Goal: Information Seeking & Learning: Learn about a topic

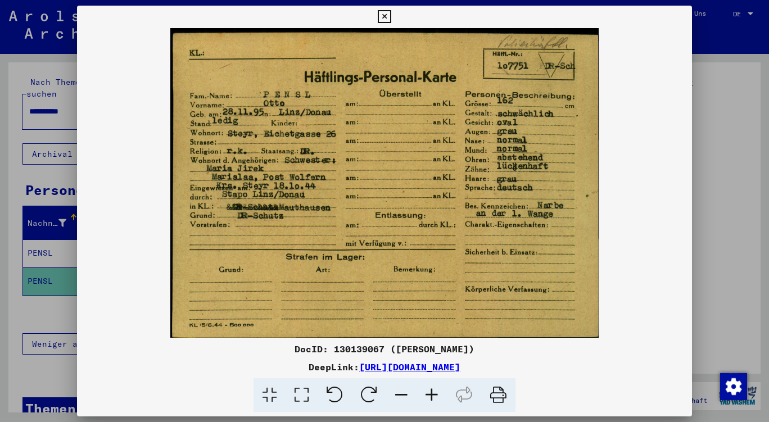
scroll to position [59, 0]
click at [628, 193] on img at bounding box center [384, 183] width 615 height 310
click at [504, 216] on img at bounding box center [384, 183] width 615 height 310
click at [384, 13] on icon at bounding box center [384, 16] width 13 height 13
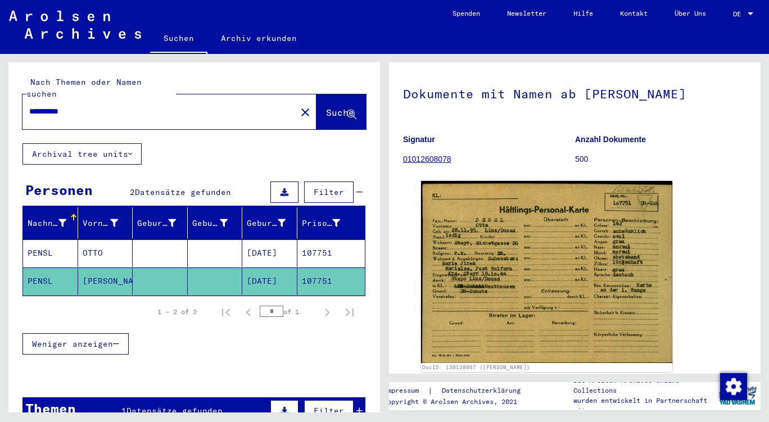
drag, startPoint x: 97, startPoint y: 237, endPoint x: 44, endPoint y: 238, distance: 52.8
click at [44, 239] on mat-cell "PENSL" at bounding box center [50, 253] width 55 height 28
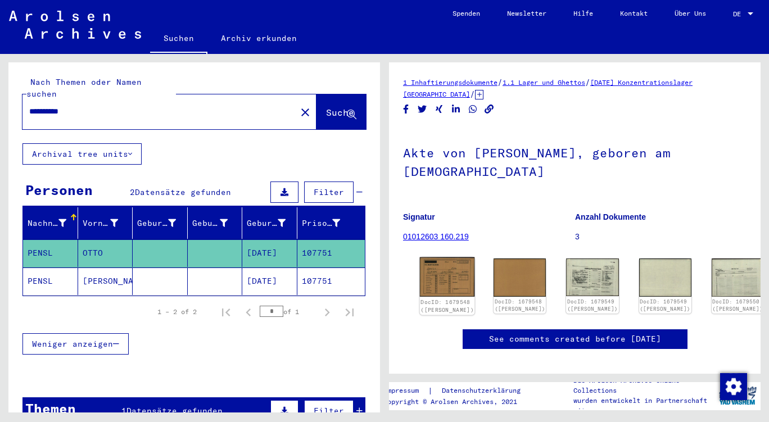
click at [445, 257] on img at bounding box center [447, 276] width 55 height 39
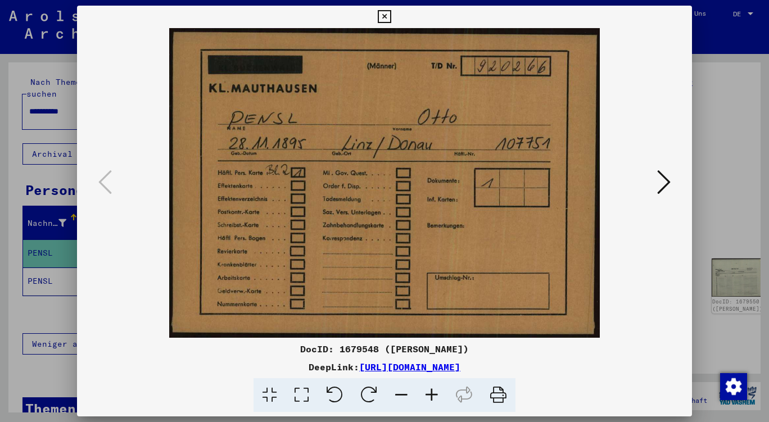
click at [667, 187] on icon at bounding box center [663, 182] width 13 height 27
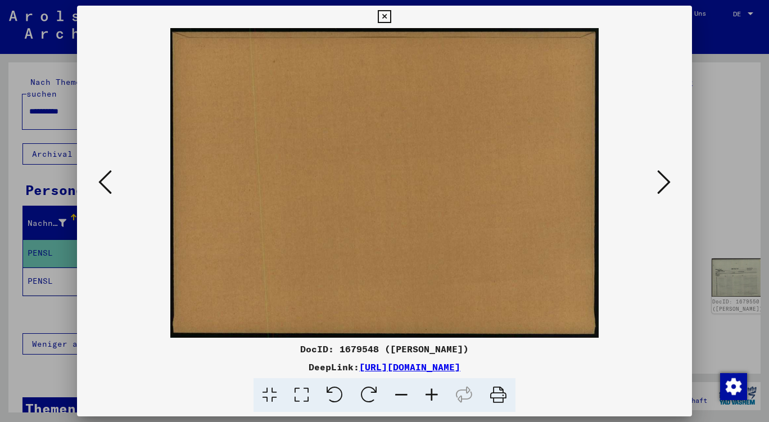
click at [667, 187] on icon at bounding box center [663, 182] width 13 height 27
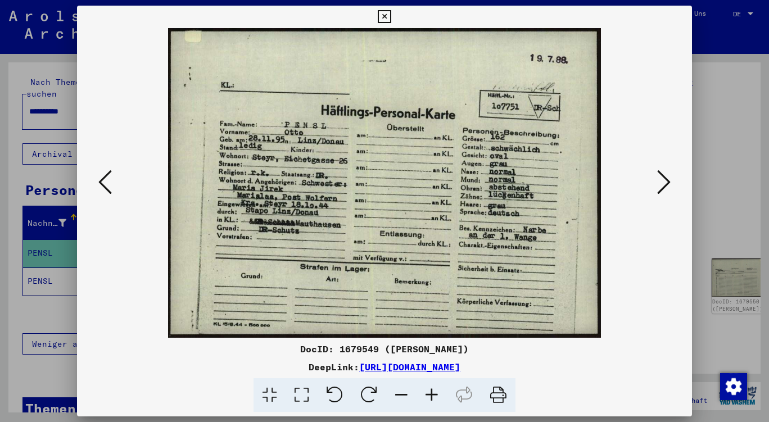
click at [667, 187] on icon at bounding box center [663, 182] width 13 height 27
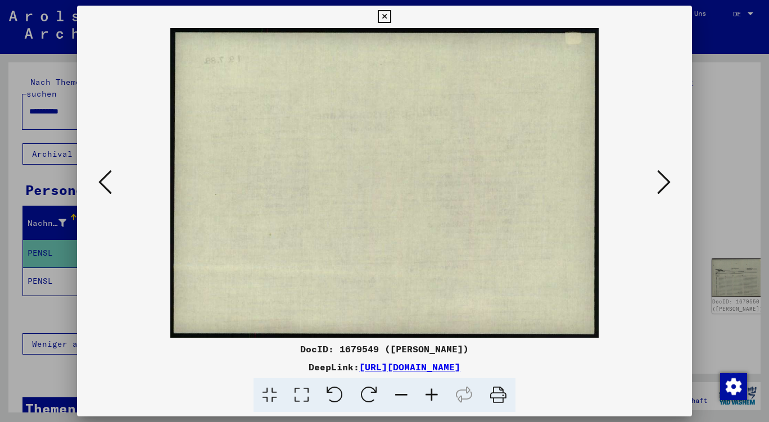
click at [667, 187] on icon at bounding box center [663, 182] width 13 height 27
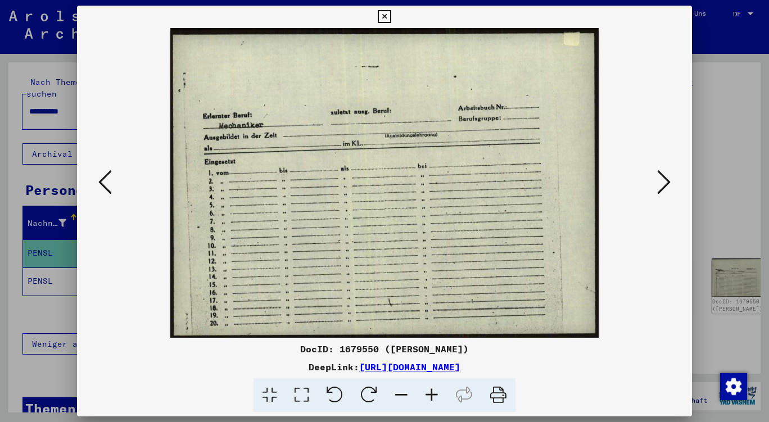
click at [646, 183] on img at bounding box center [384, 183] width 538 height 310
click at [662, 176] on icon at bounding box center [663, 182] width 13 height 27
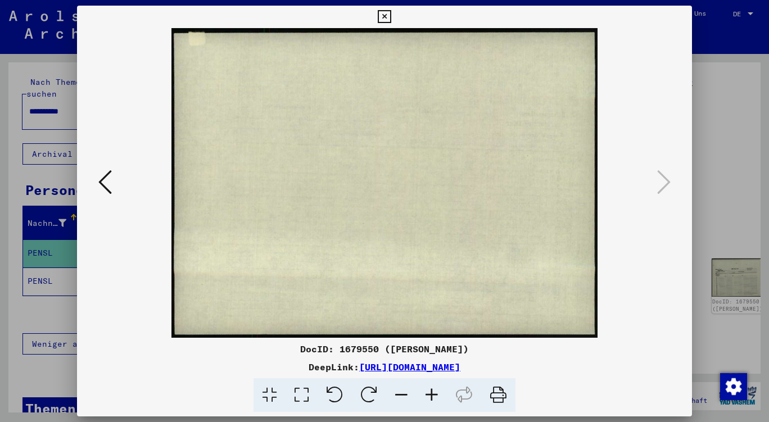
click at [730, 224] on div at bounding box center [384, 211] width 769 height 422
